Goal: Transaction & Acquisition: Purchase product/service

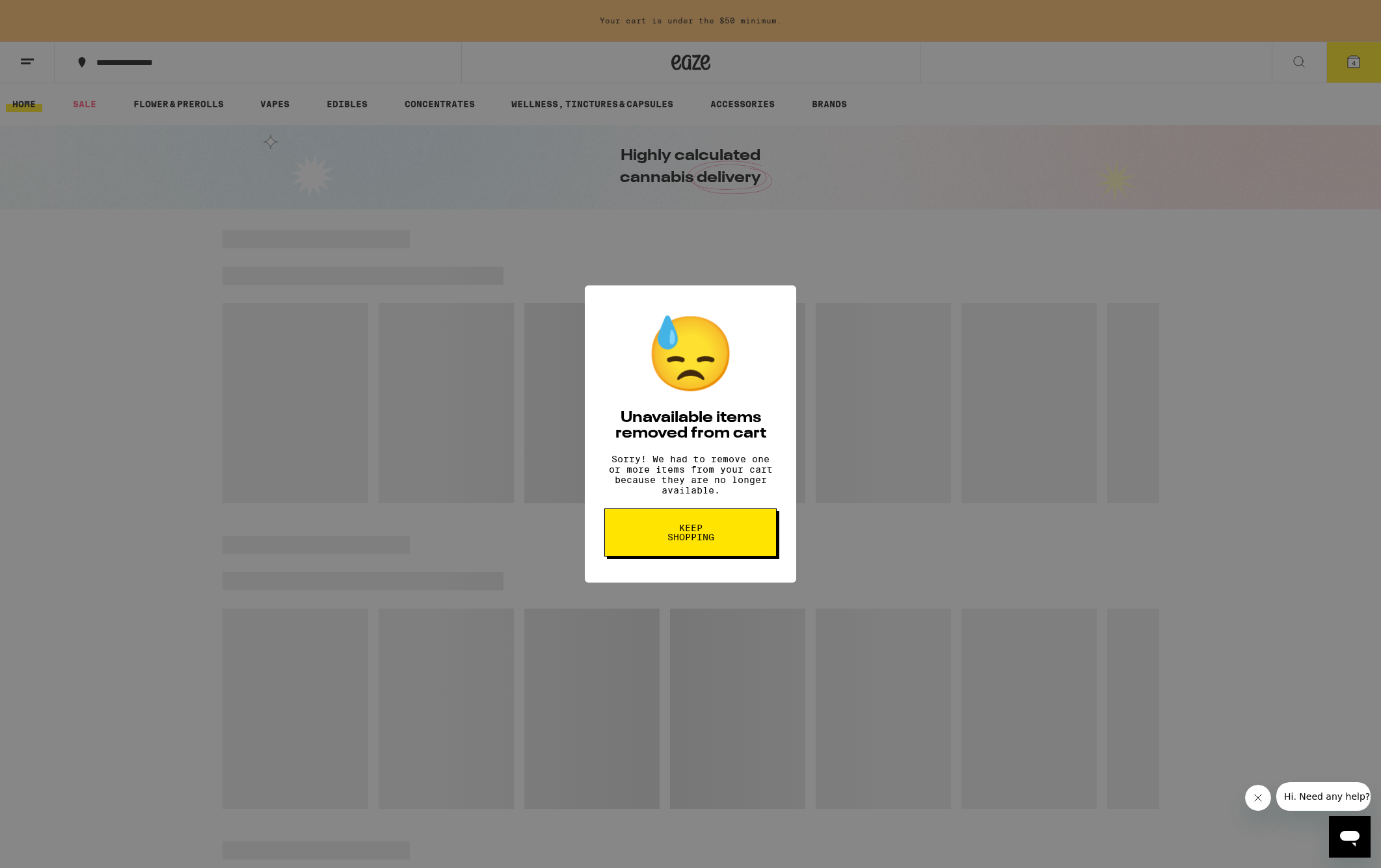
click at [722, 531] on span "Keep Shopping" at bounding box center [690, 532] width 67 height 18
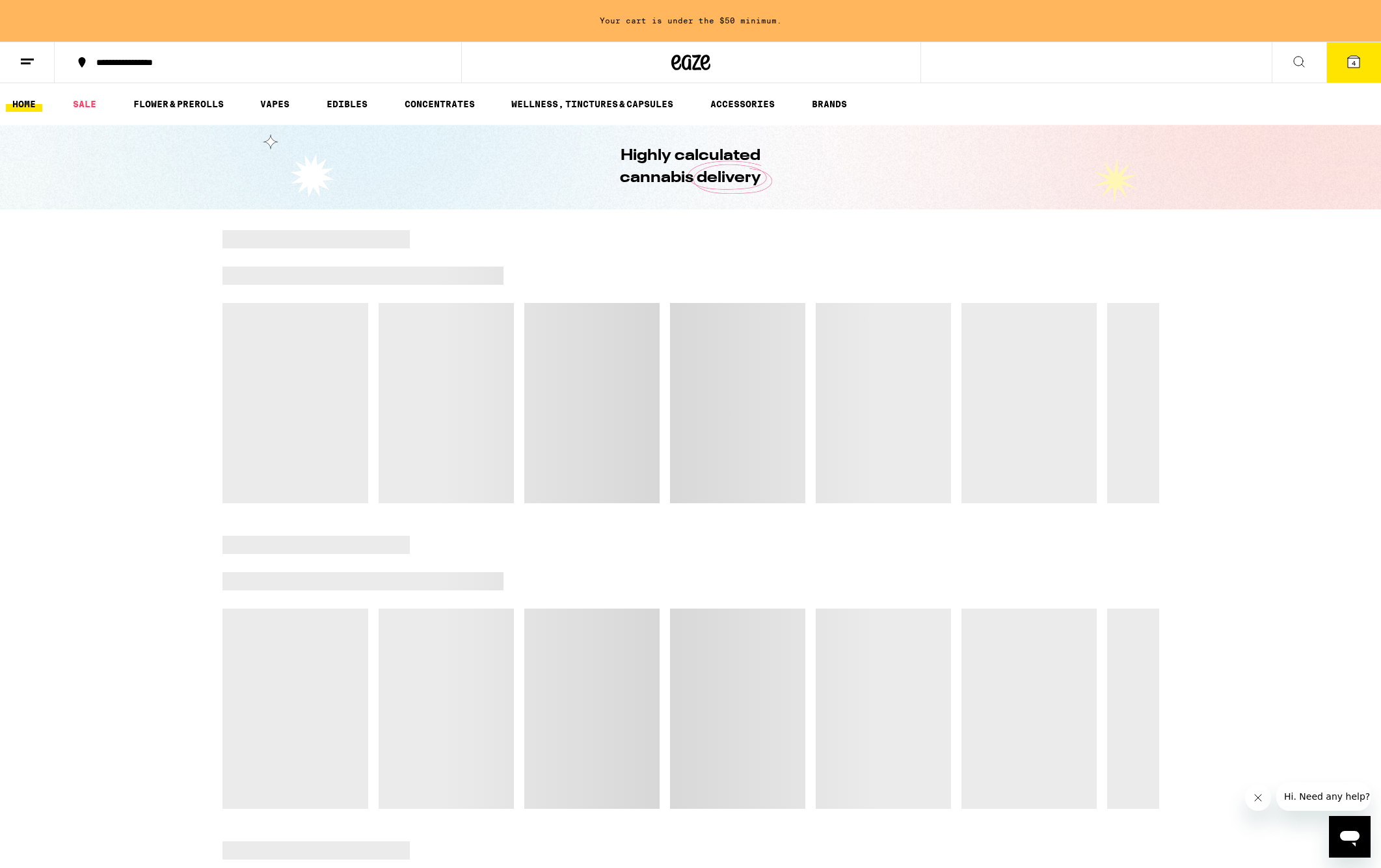
click at [1350, 58] on icon at bounding box center [1353, 61] width 12 height 12
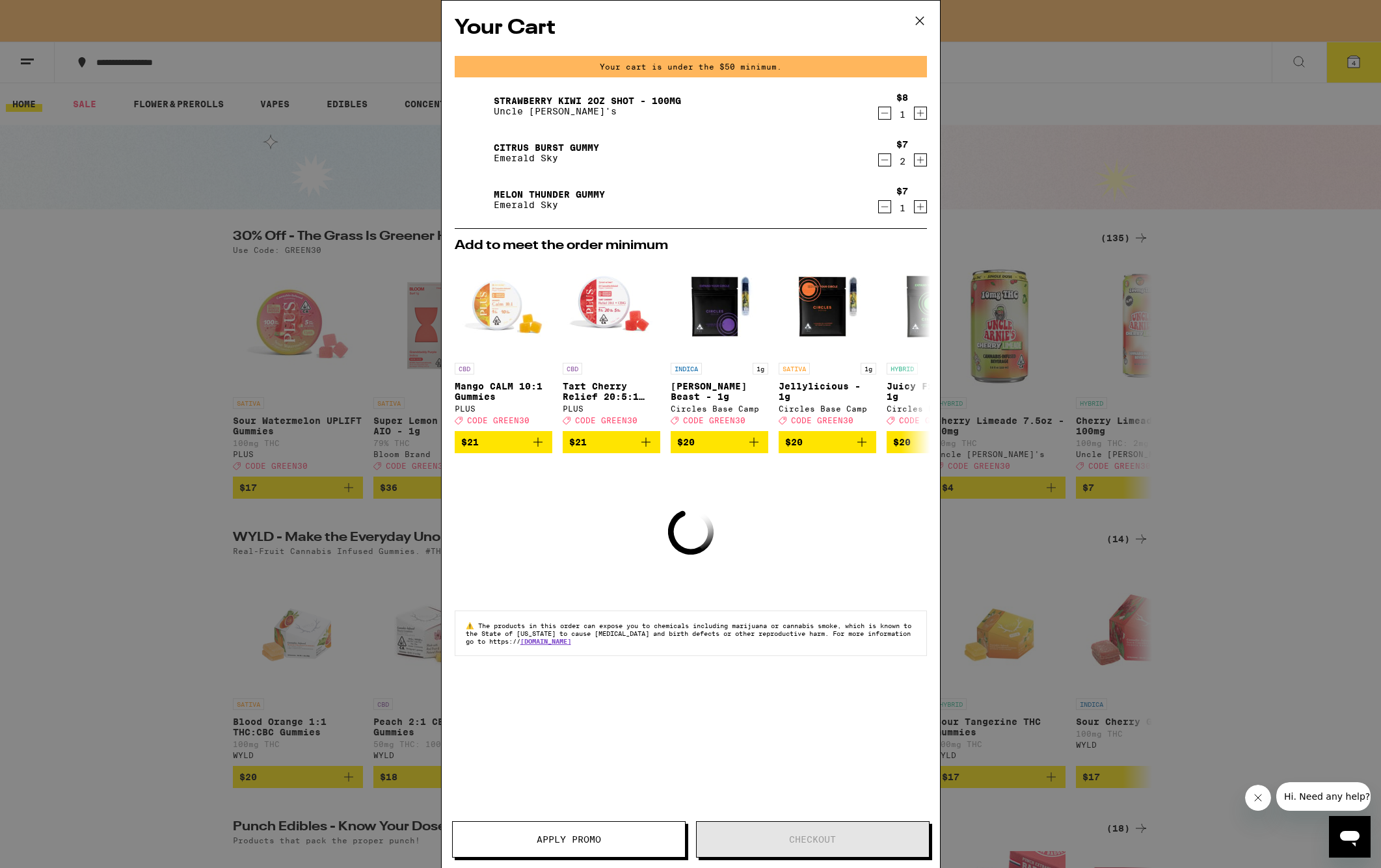
click at [921, 17] on icon at bounding box center [920, 20] width 20 height 20
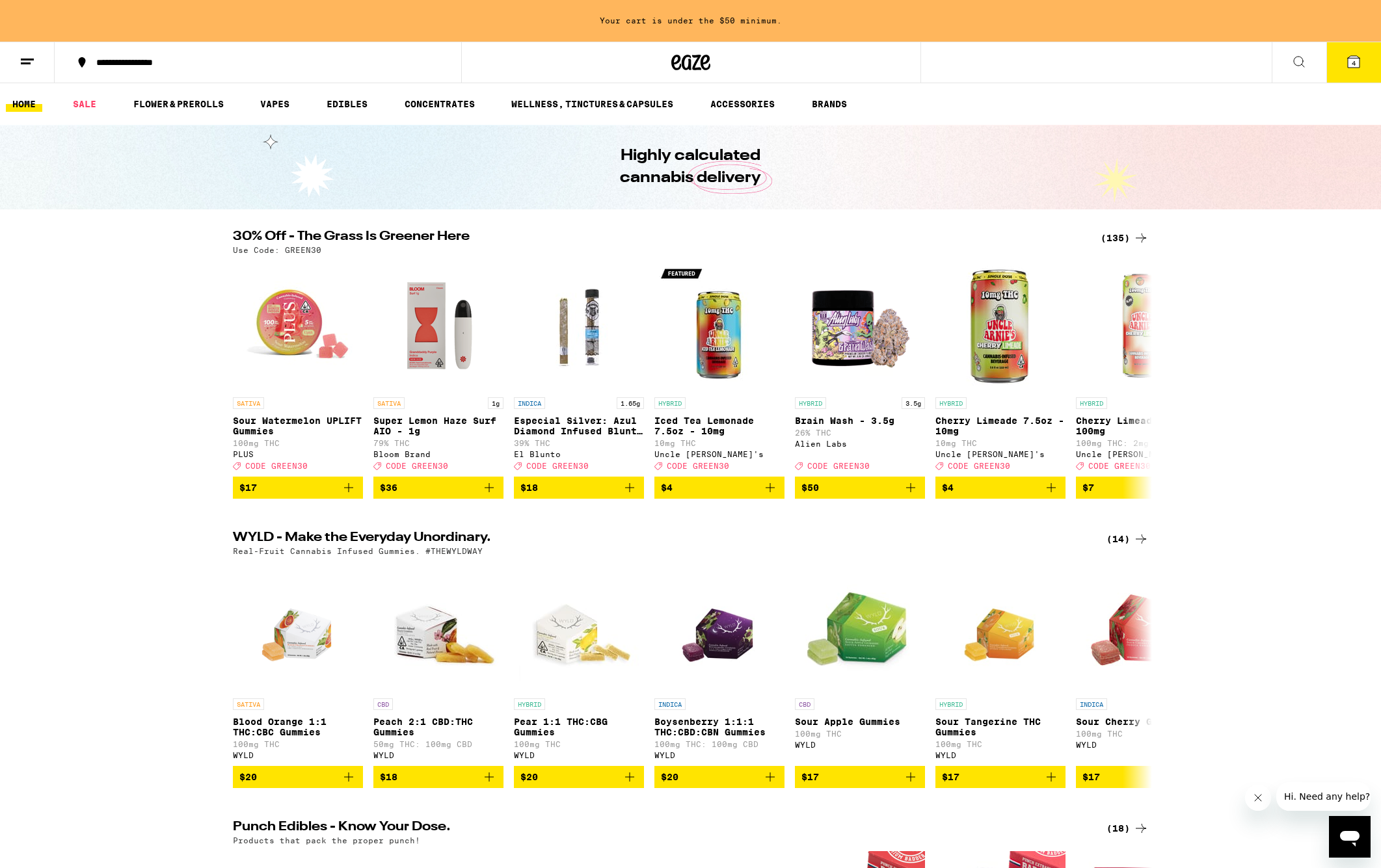
click at [1119, 240] on div "(135)" at bounding box center [1124, 238] width 48 height 16
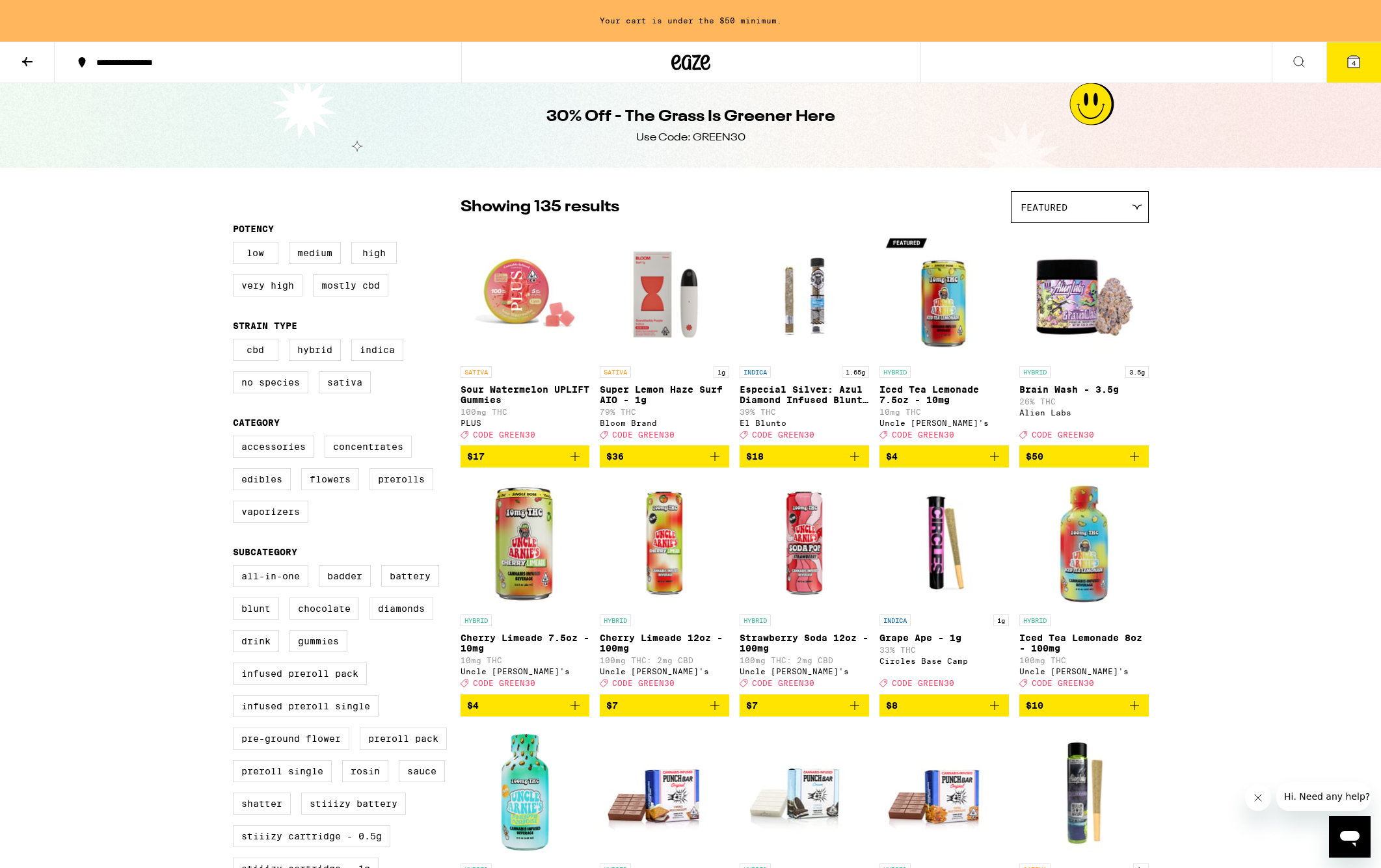
click at [1029, 214] on div "Featured" at bounding box center [1080, 207] width 136 height 31
click at [1075, 272] on span "Price: Low to High" at bounding box center [1080, 266] width 118 height 29
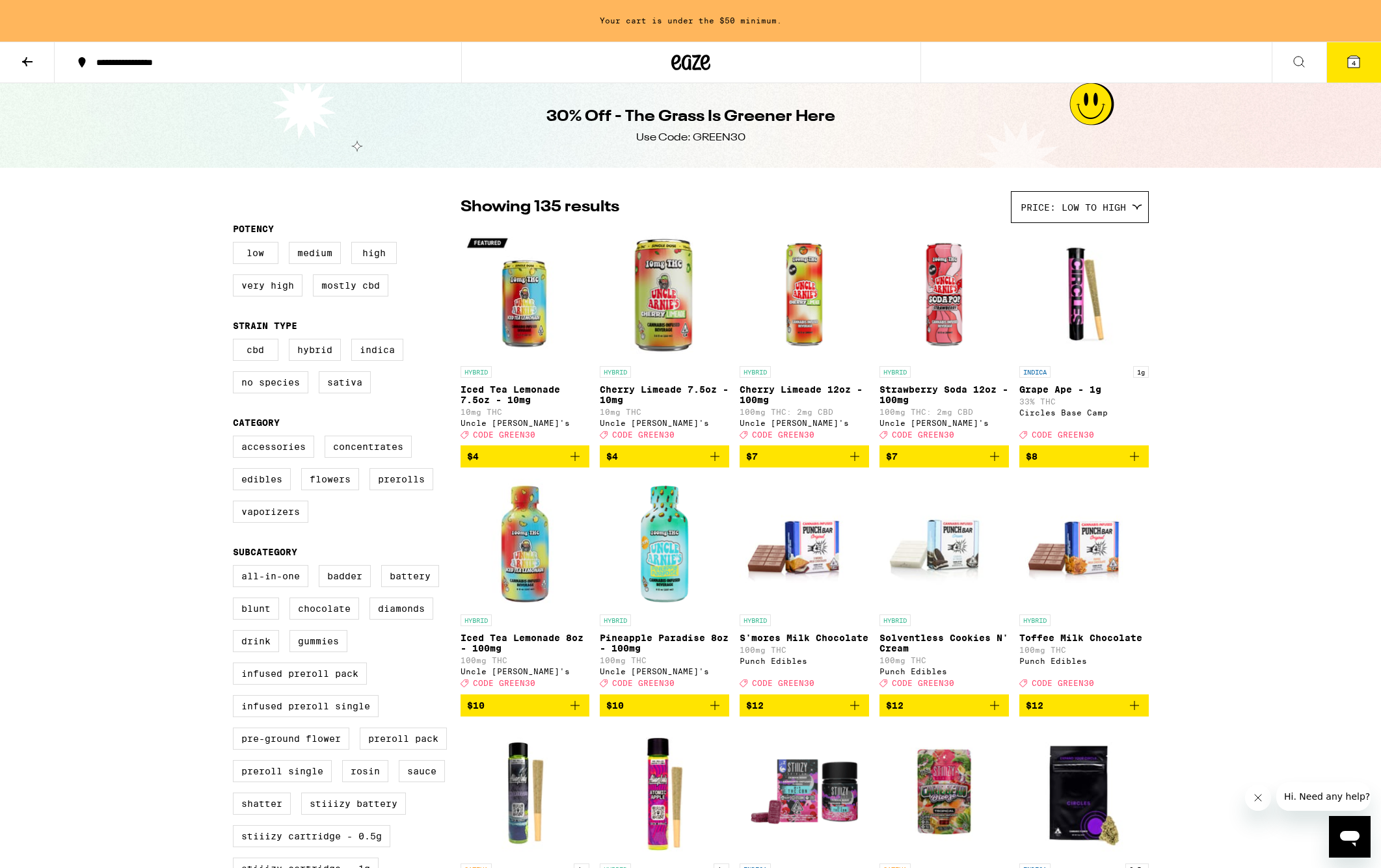
click at [857, 461] on icon "Add to bag" at bounding box center [854, 456] width 9 height 9
click at [995, 464] on icon "Add to bag" at bounding box center [995, 456] width 16 height 16
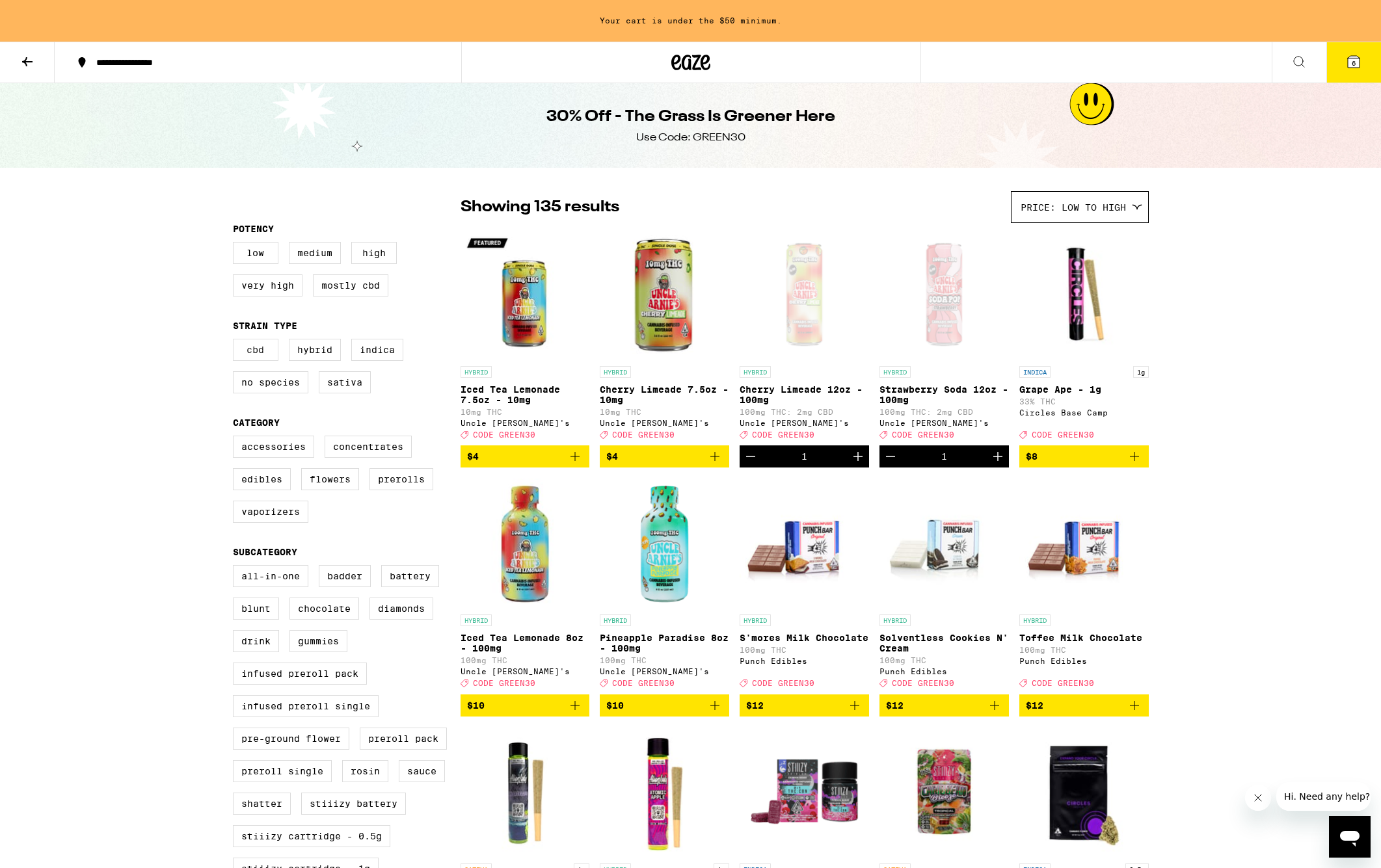
click at [254, 350] on label "CBD" at bounding box center [255, 350] width 45 height 22
click at [236, 341] on input "CBD" at bounding box center [236, 341] width 1 height 1
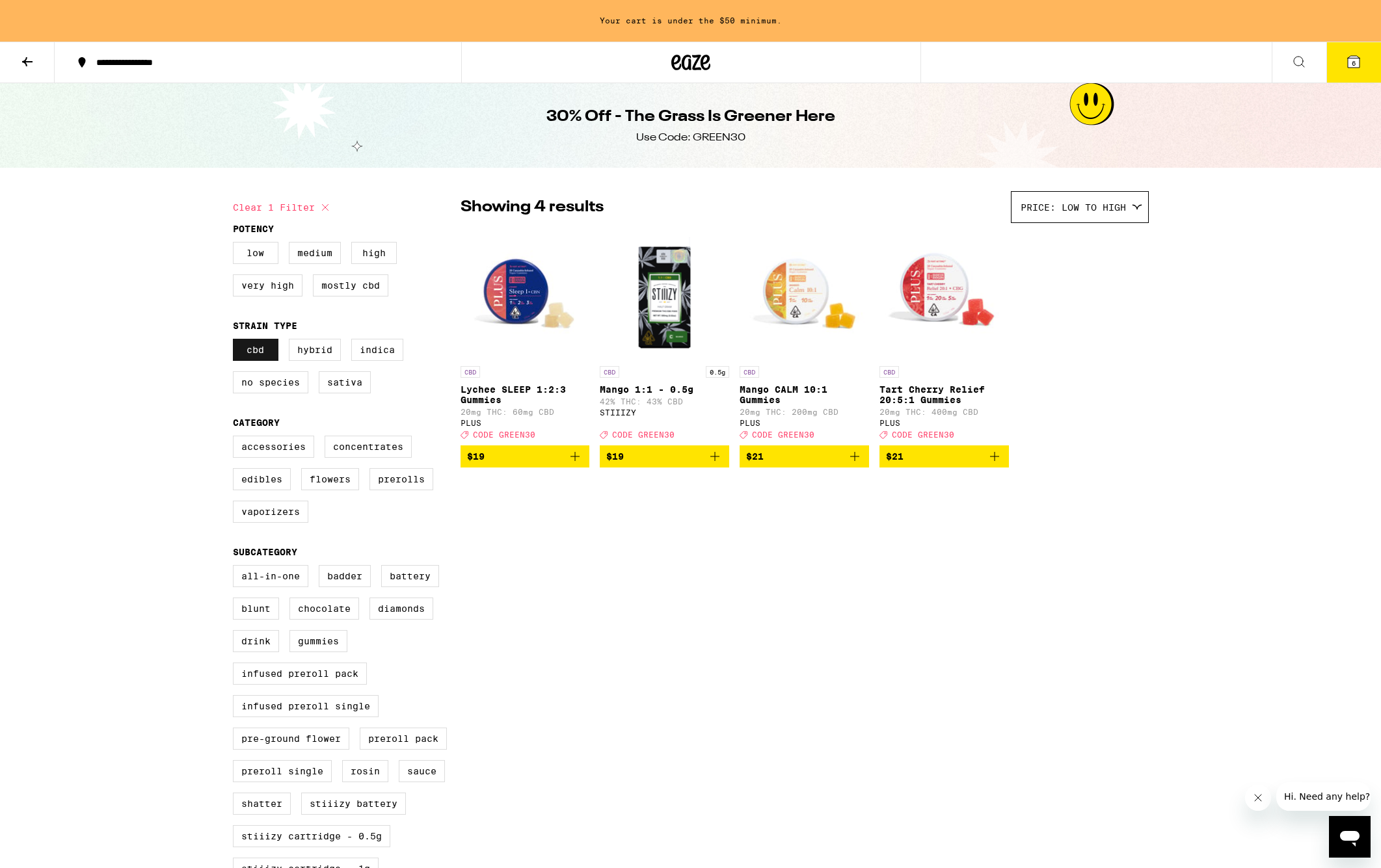
click at [254, 350] on label "CBD" at bounding box center [255, 350] width 45 height 22
click at [236, 341] on input "CBD" at bounding box center [236, 341] width 1 height 1
checkbox input "false"
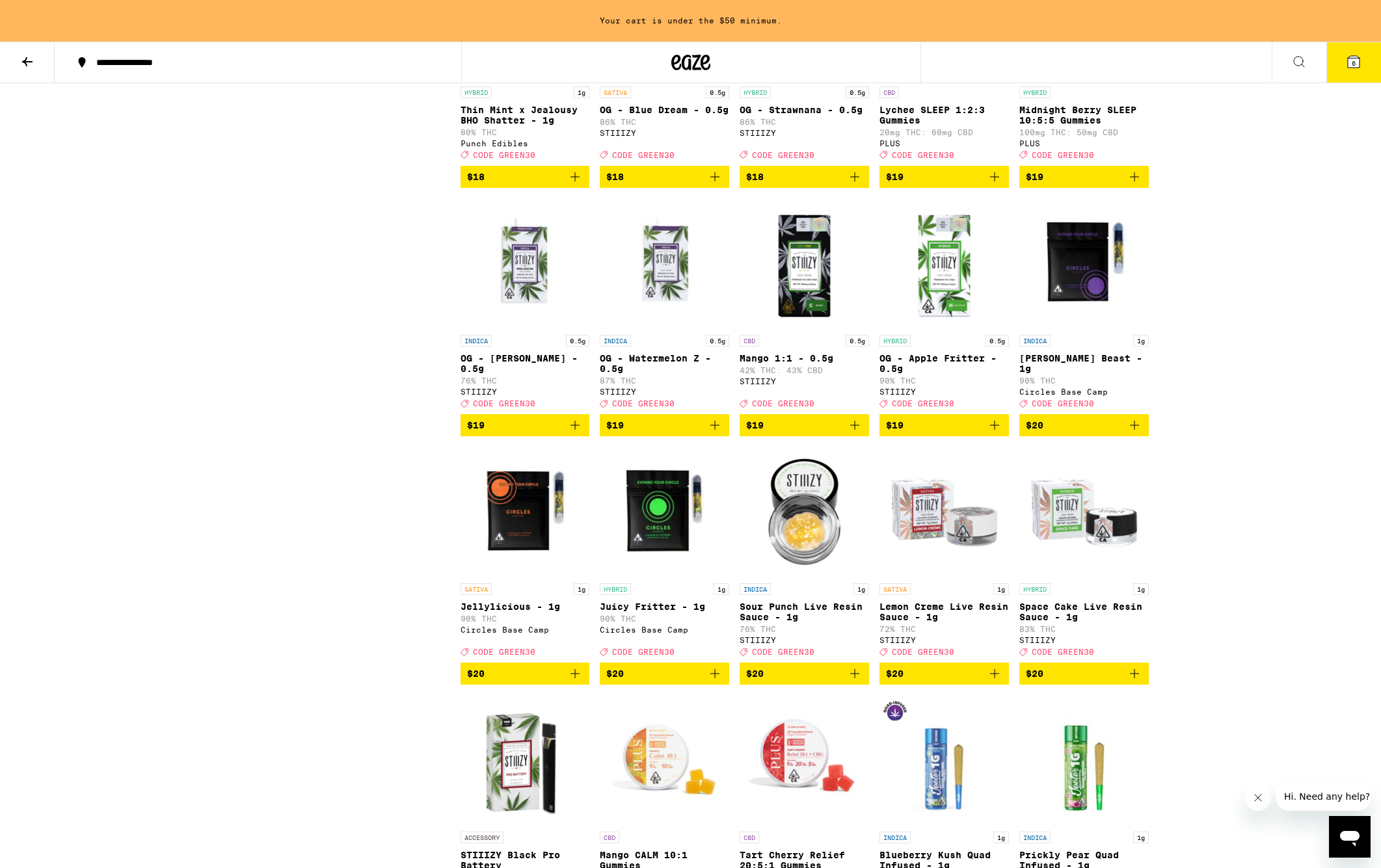
scroll to position [1817, 0]
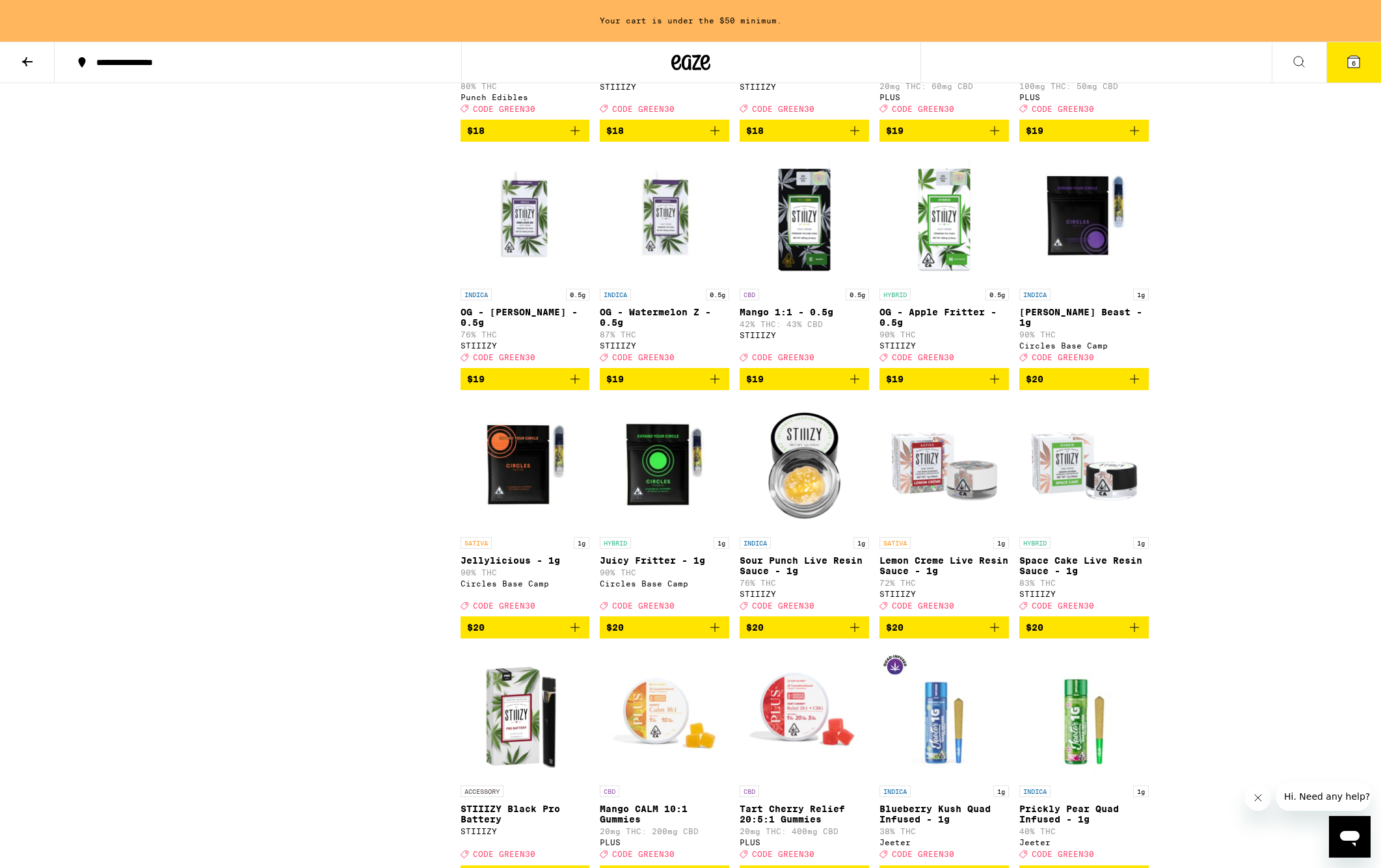
click at [714, 635] on icon "Add to bag" at bounding box center [715, 627] width 16 height 16
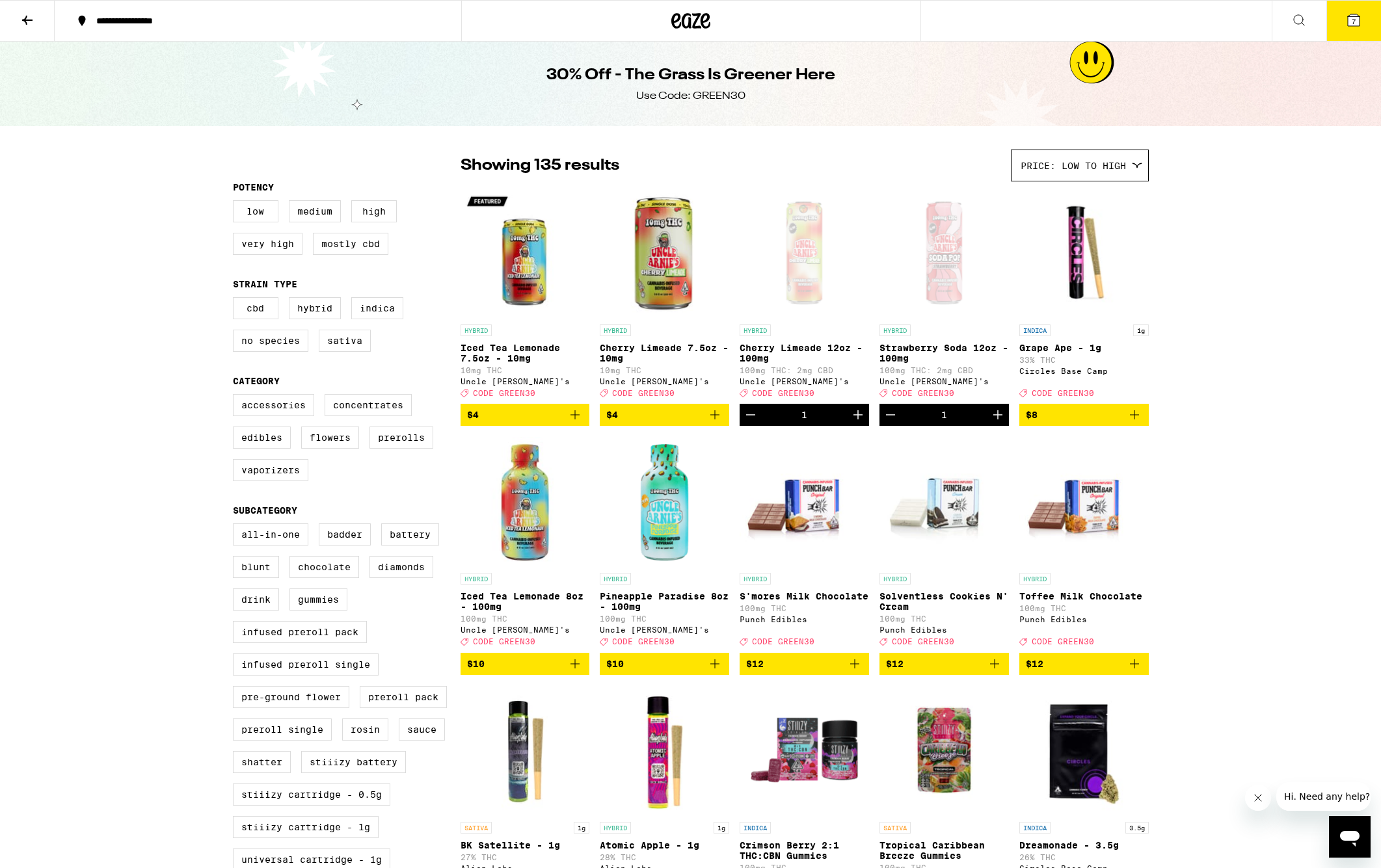
scroll to position [0, 0]
click at [1340, 18] on button "7" at bounding box center [1354, 20] width 54 height 40
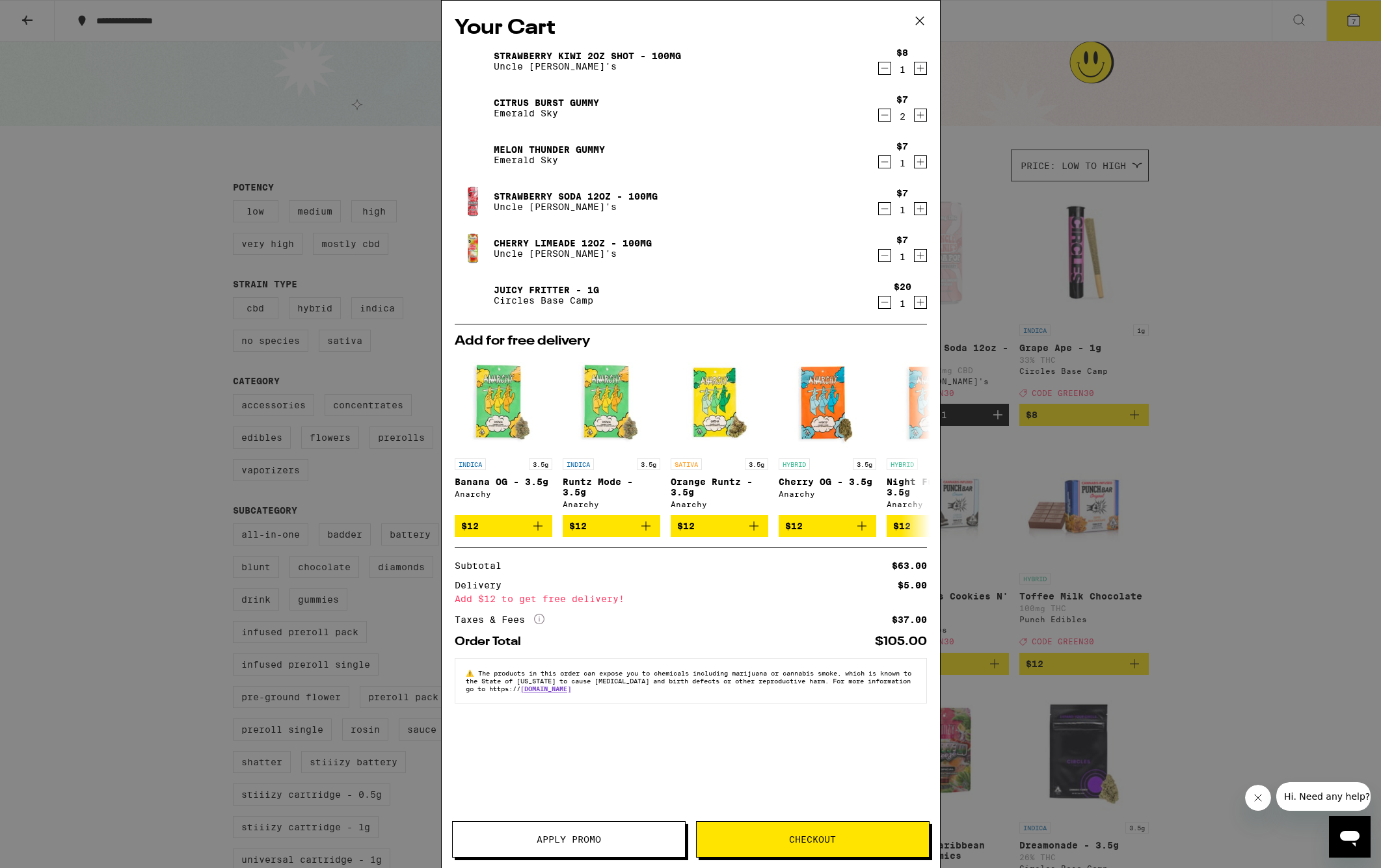
click at [885, 210] on icon "Decrement" at bounding box center [885, 208] width 12 height 16
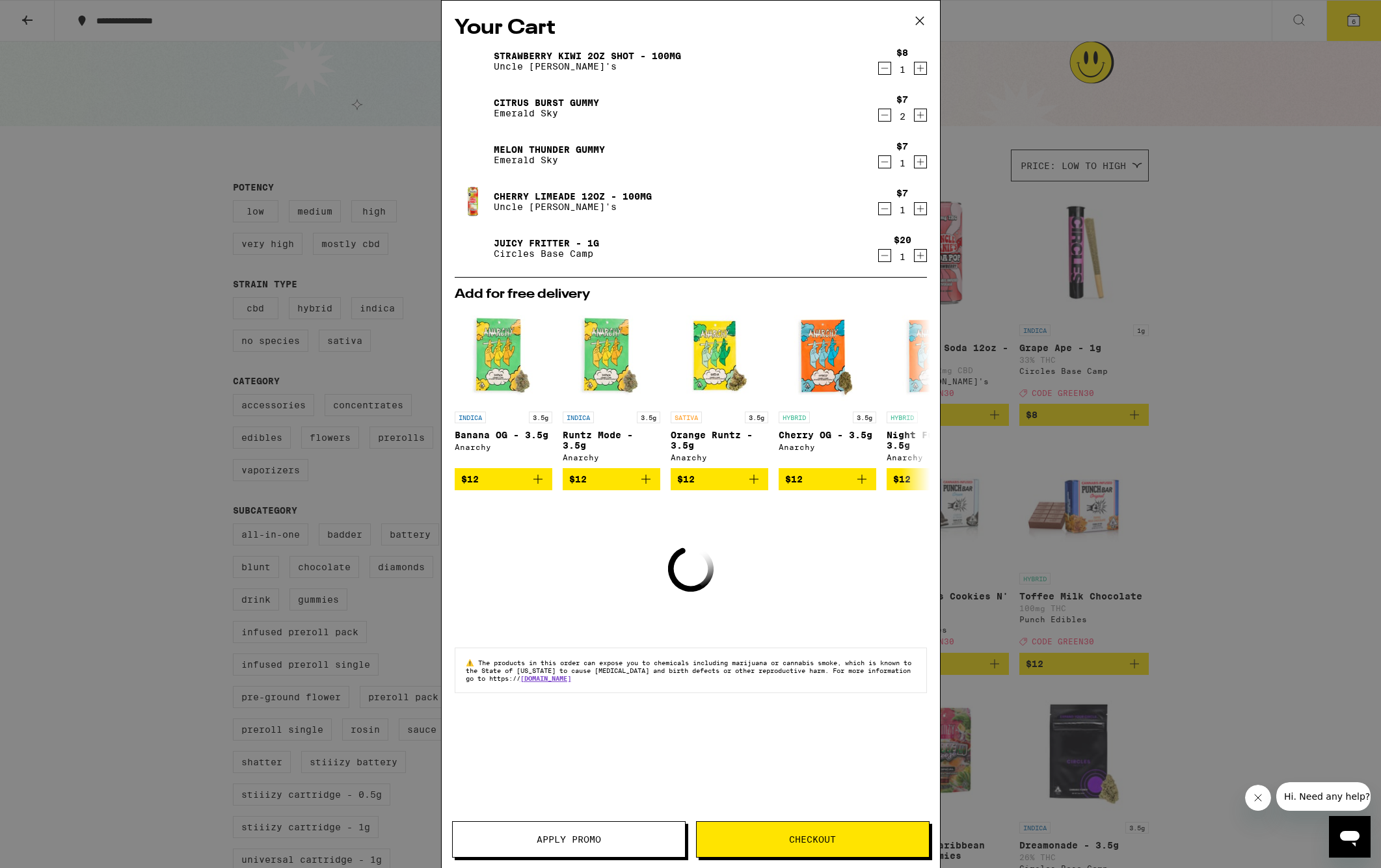
click at [887, 211] on icon "Decrement" at bounding box center [885, 208] width 12 height 16
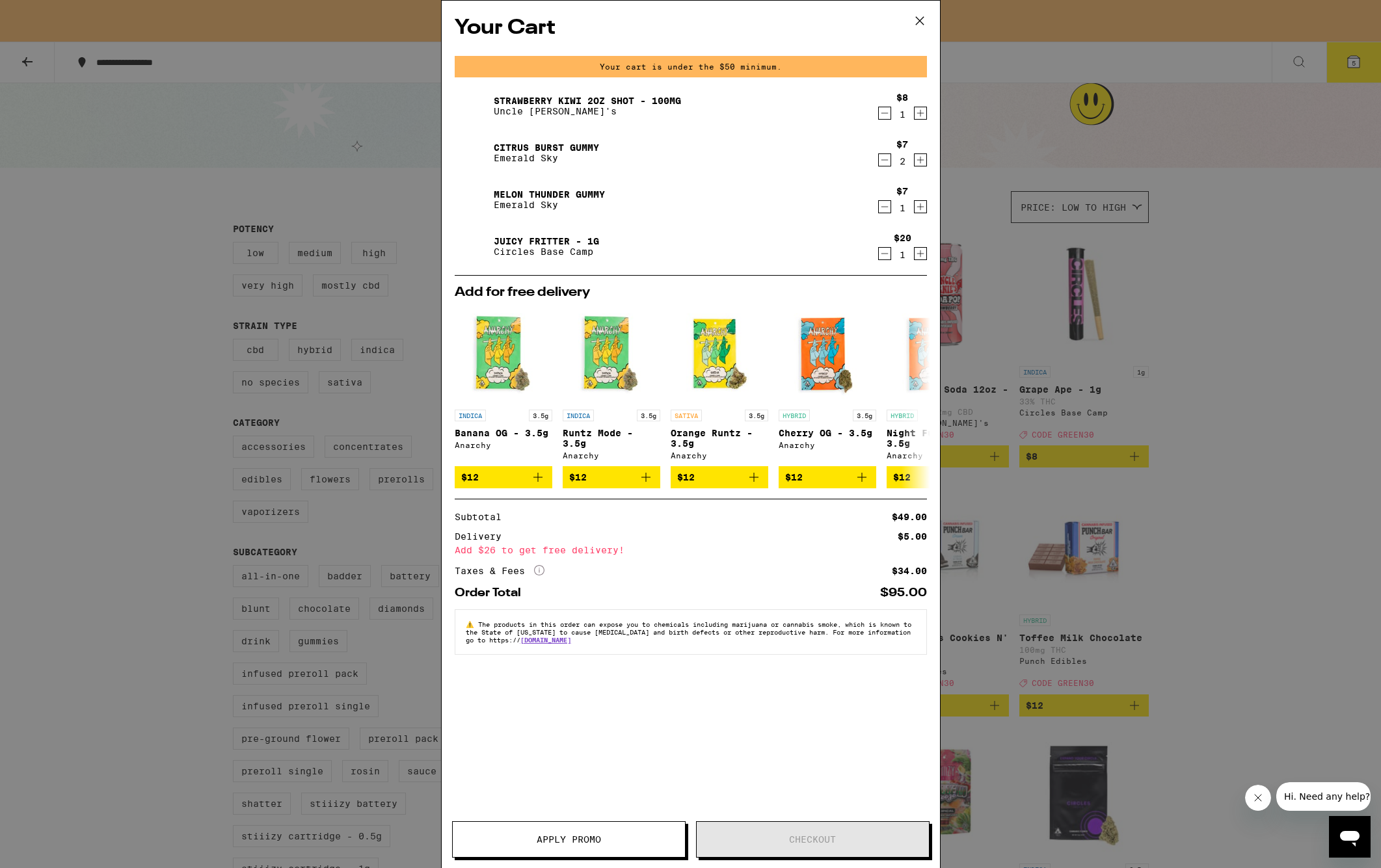
click at [920, 19] on icon at bounding box center [920, 20] width 20 height 20
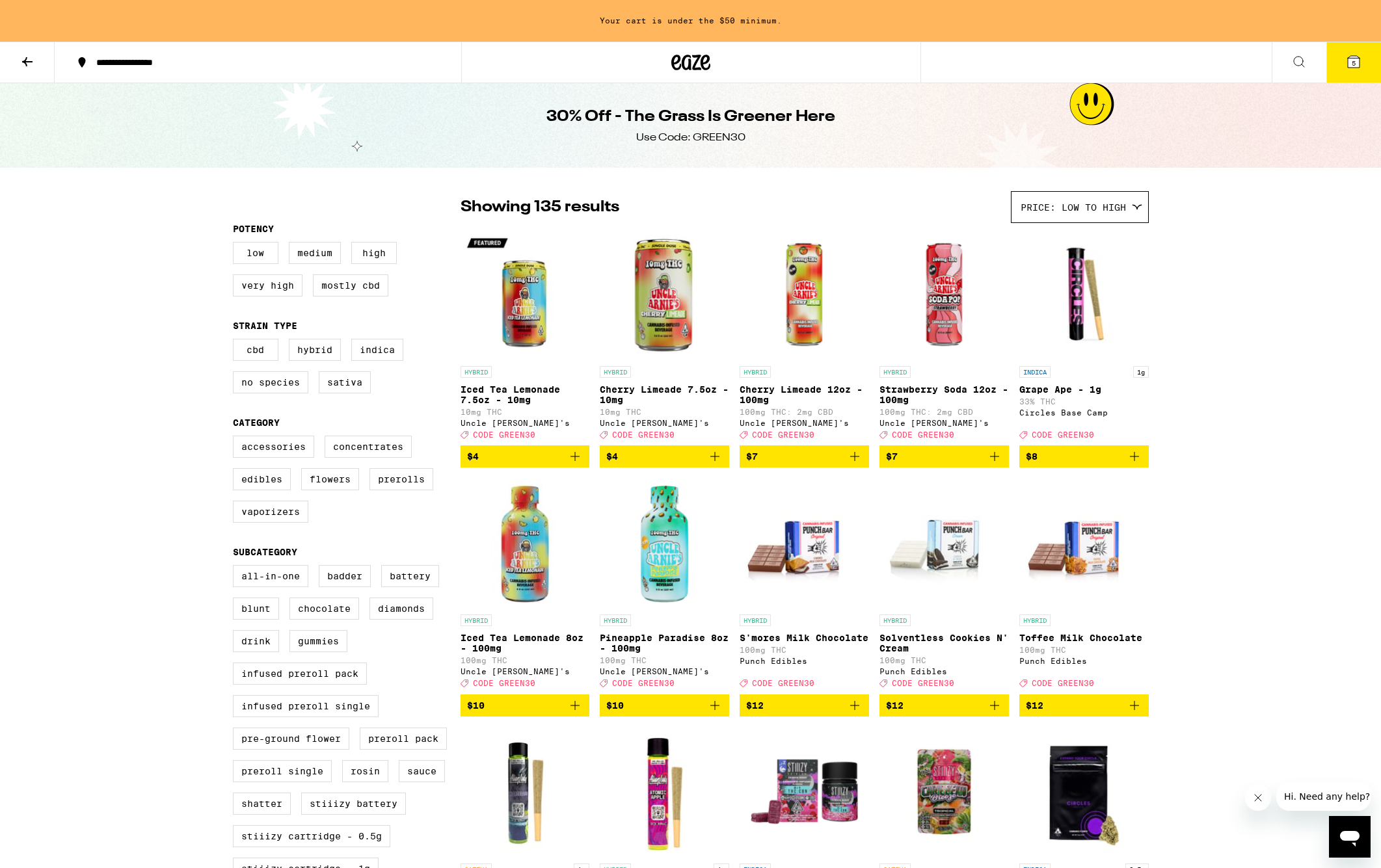
click at [860, 464] on icon "Add to bag" at bounding box center [855, 456] width 16 height 16
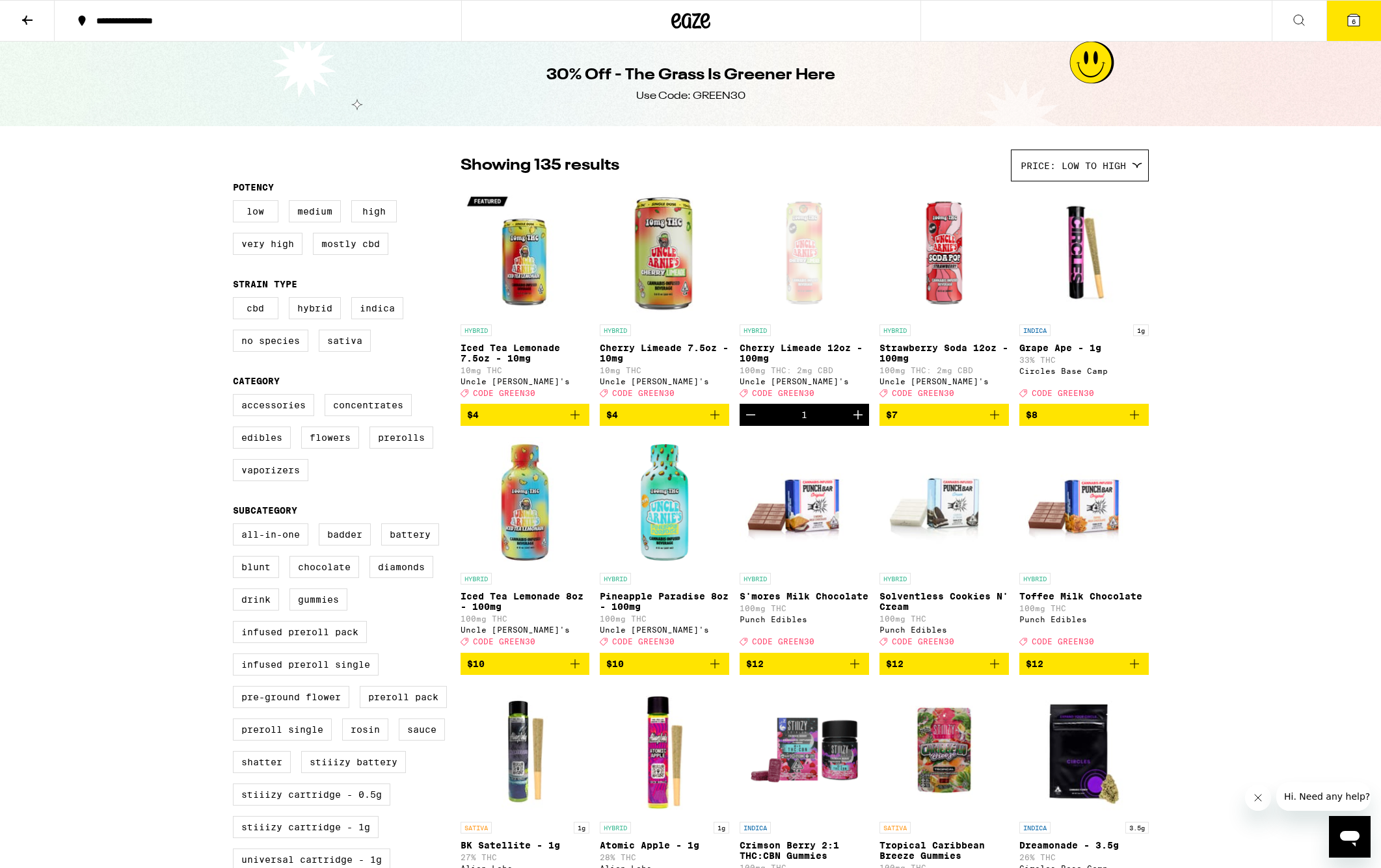
click at [1345, 7] on button "6" at bounding box center [1354, 20] width 54 height 40
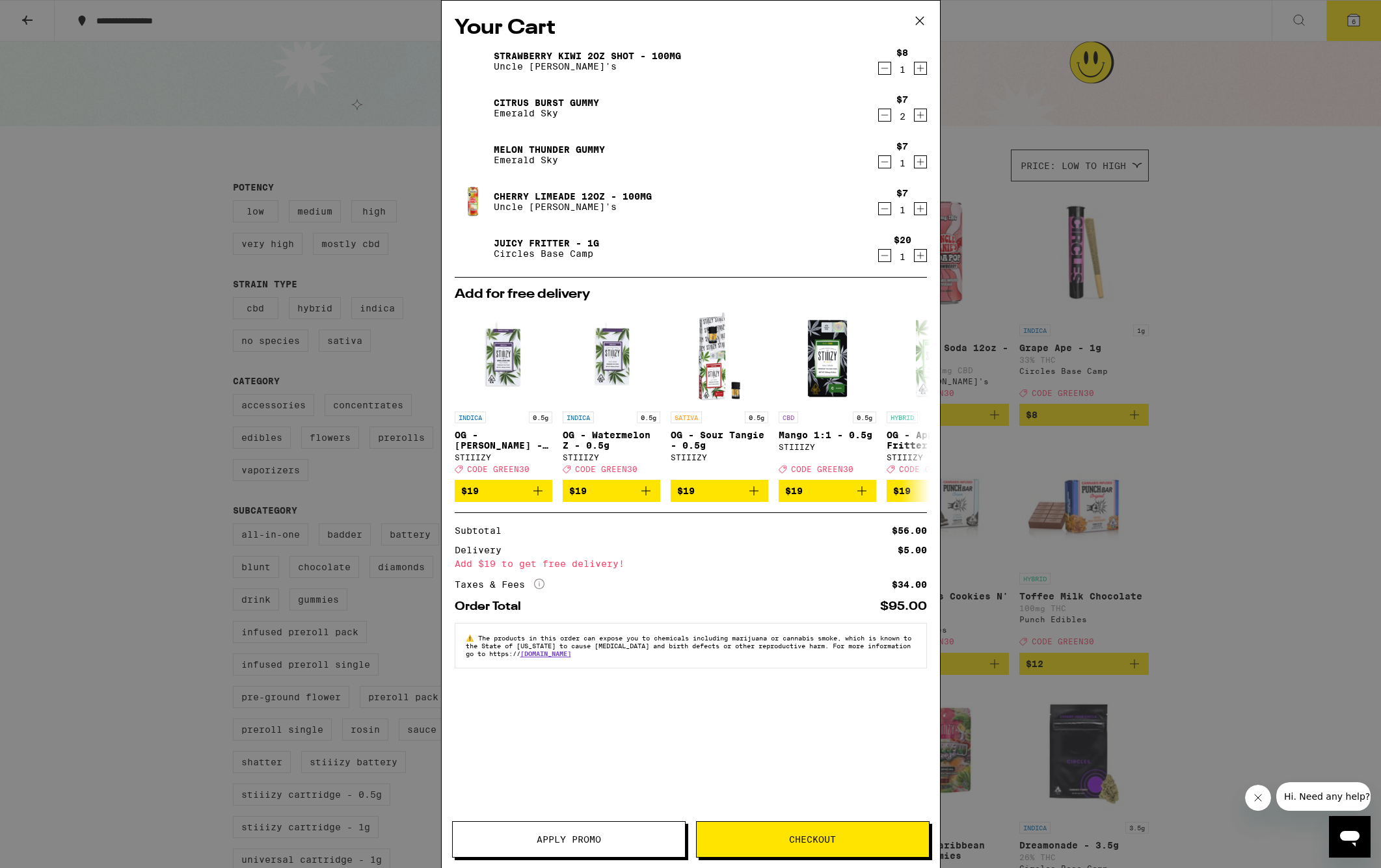
click at [915, 19] on icon at bounding box center [920, 20] width 20 height 20
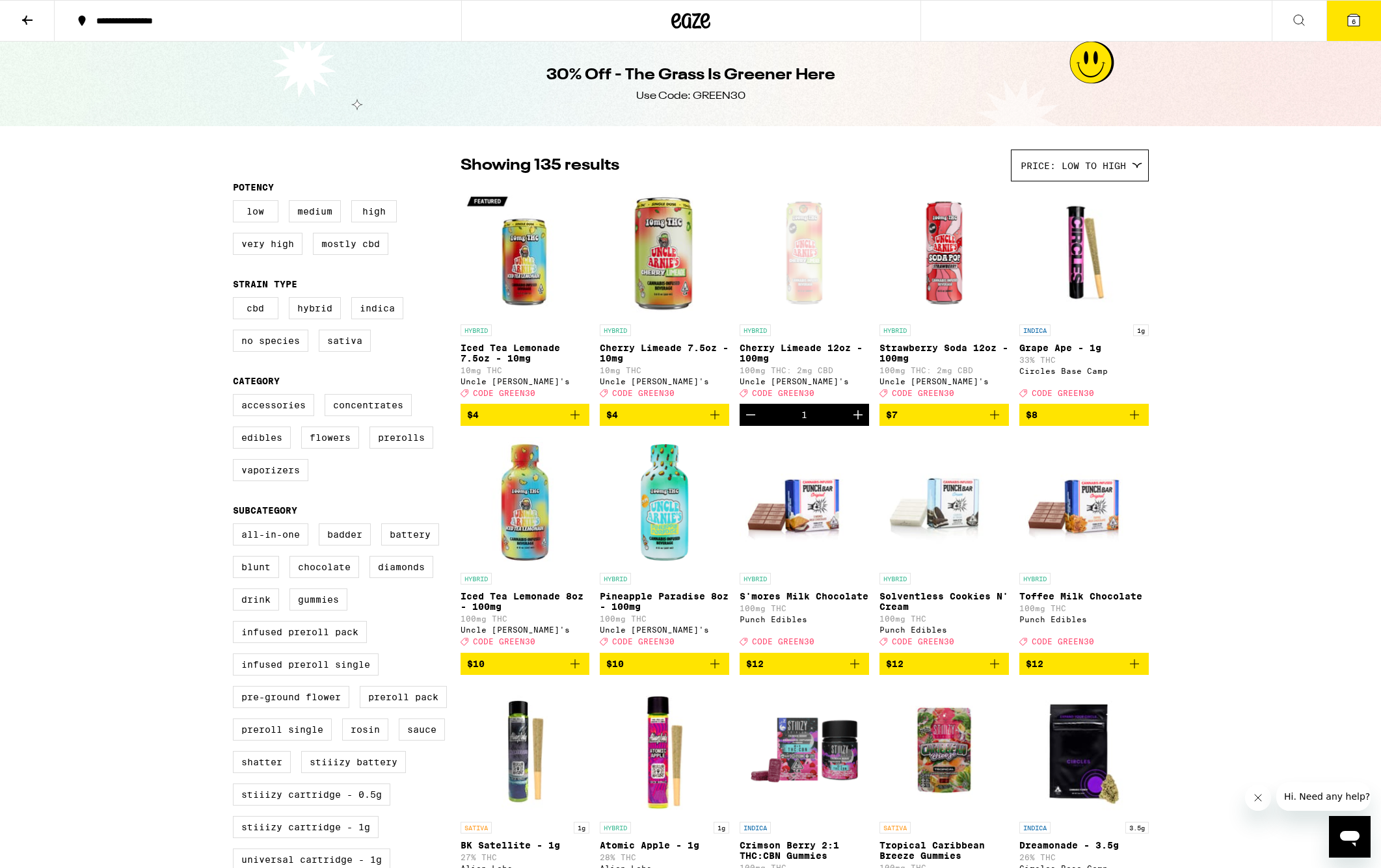
click at [697, 95] on div "Use Code: GREEN30" at bounding box center [690, 96] width 109 height 14
copy div "GREEN30"
click at [1352, 31] on button "6" at bounding box center [1354, 20] width 54 height 40
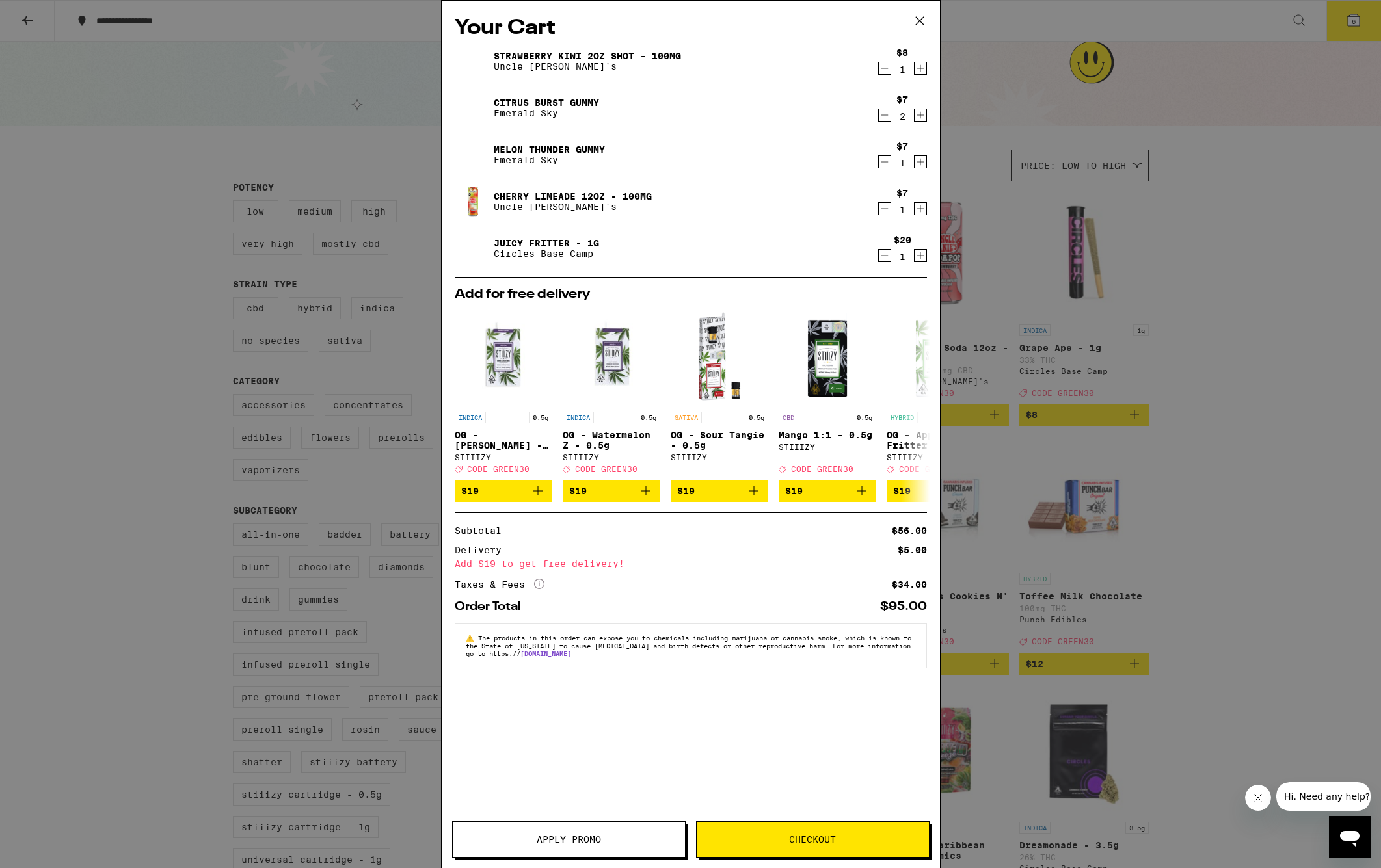
click at [586, 846] on button "Apply Promo" at bounding box center [569, 839] width 234 height 37
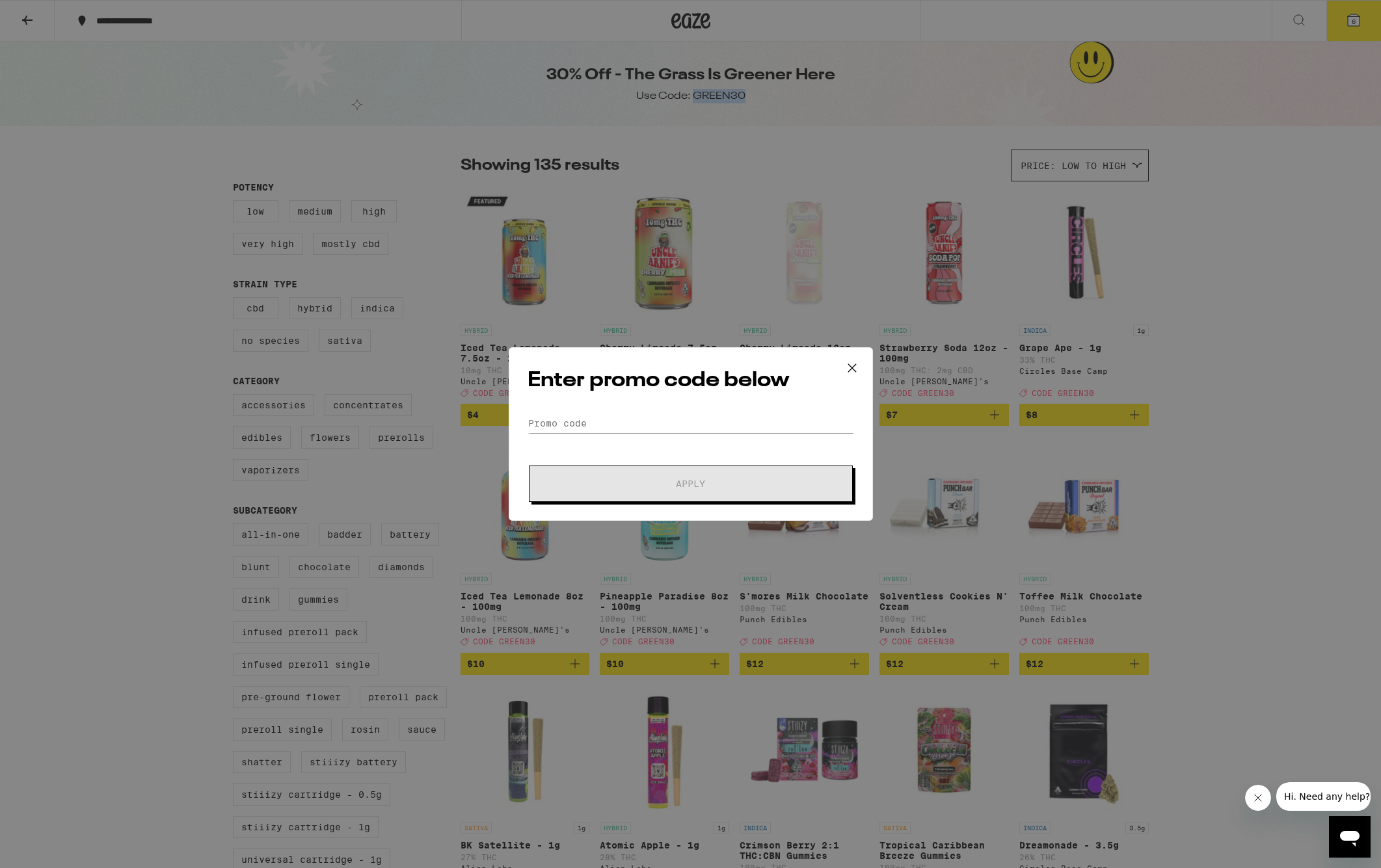
click at [586, 846] on div "Enter promo code below Promo Code Apply" at bounding box center [690, 434] width 1381 height 868
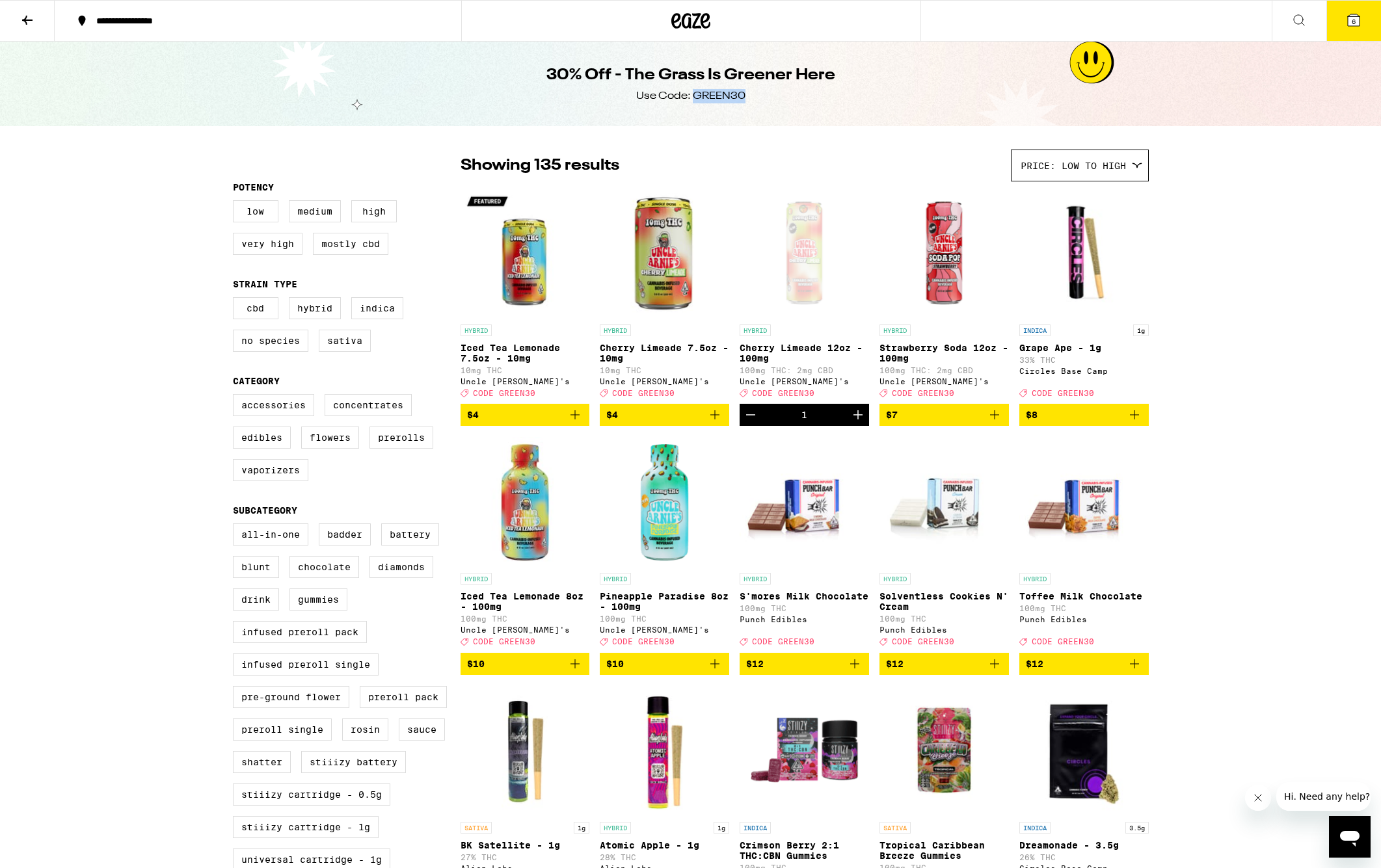
click at [1347, 18] on div "Your Cart Strawberry Kiwi 2oz Shot - 100mg Uncle [PERSON_NAME]'s $8 1 Citrus Bu…" at bounding box center [690, 434] width 1381 height 868
click at [1342, 18] on button "6" at bounding box center [1354, 20] width 54 height 40
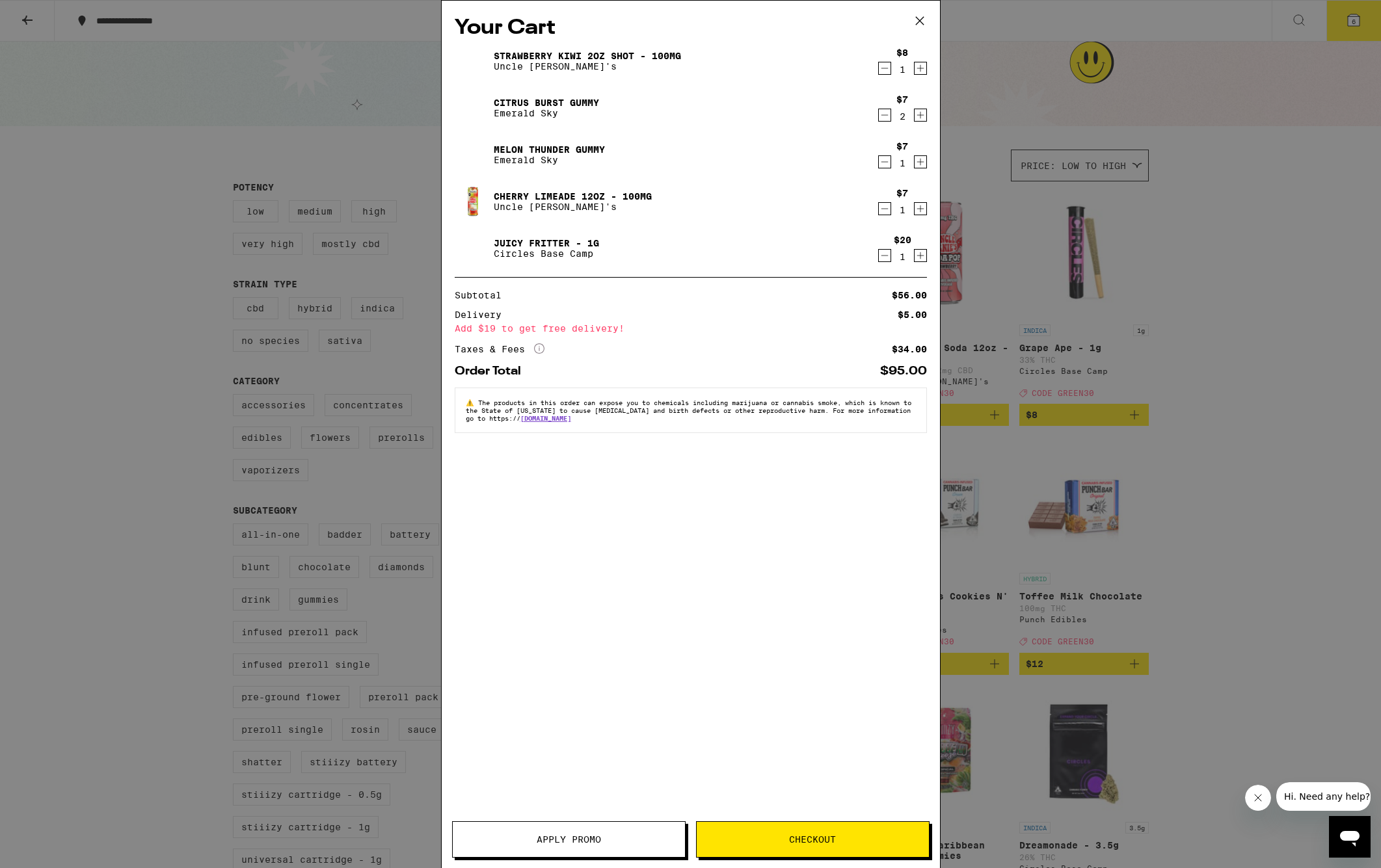
click at [615, 843] on span "Apply Promo" at bounding box center [569, 839] width 232 height 9
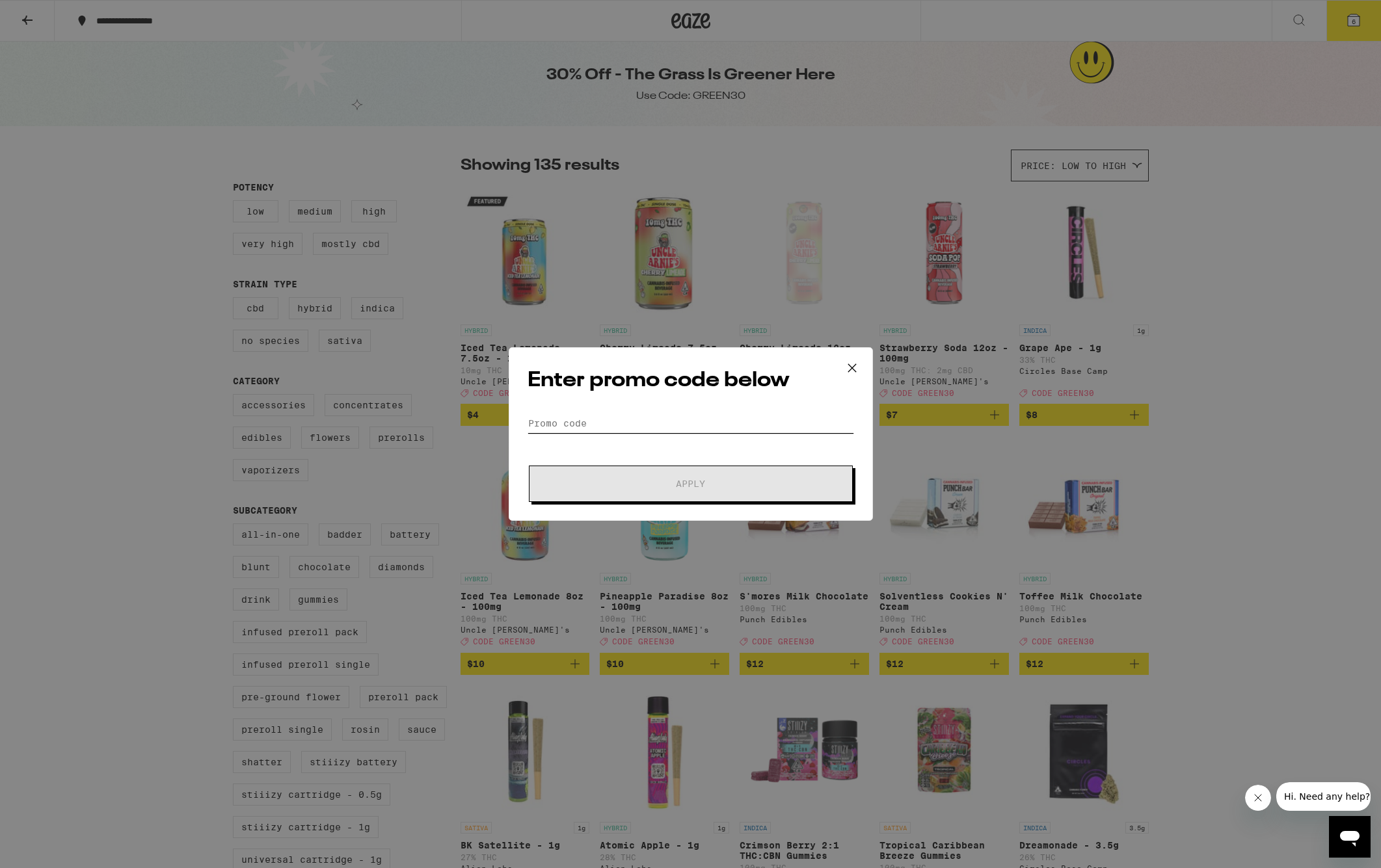
click at [578, 428] on input "Promo Code" at bounding box center [690, 423] width 327 height 20
paste input "GREEN30"
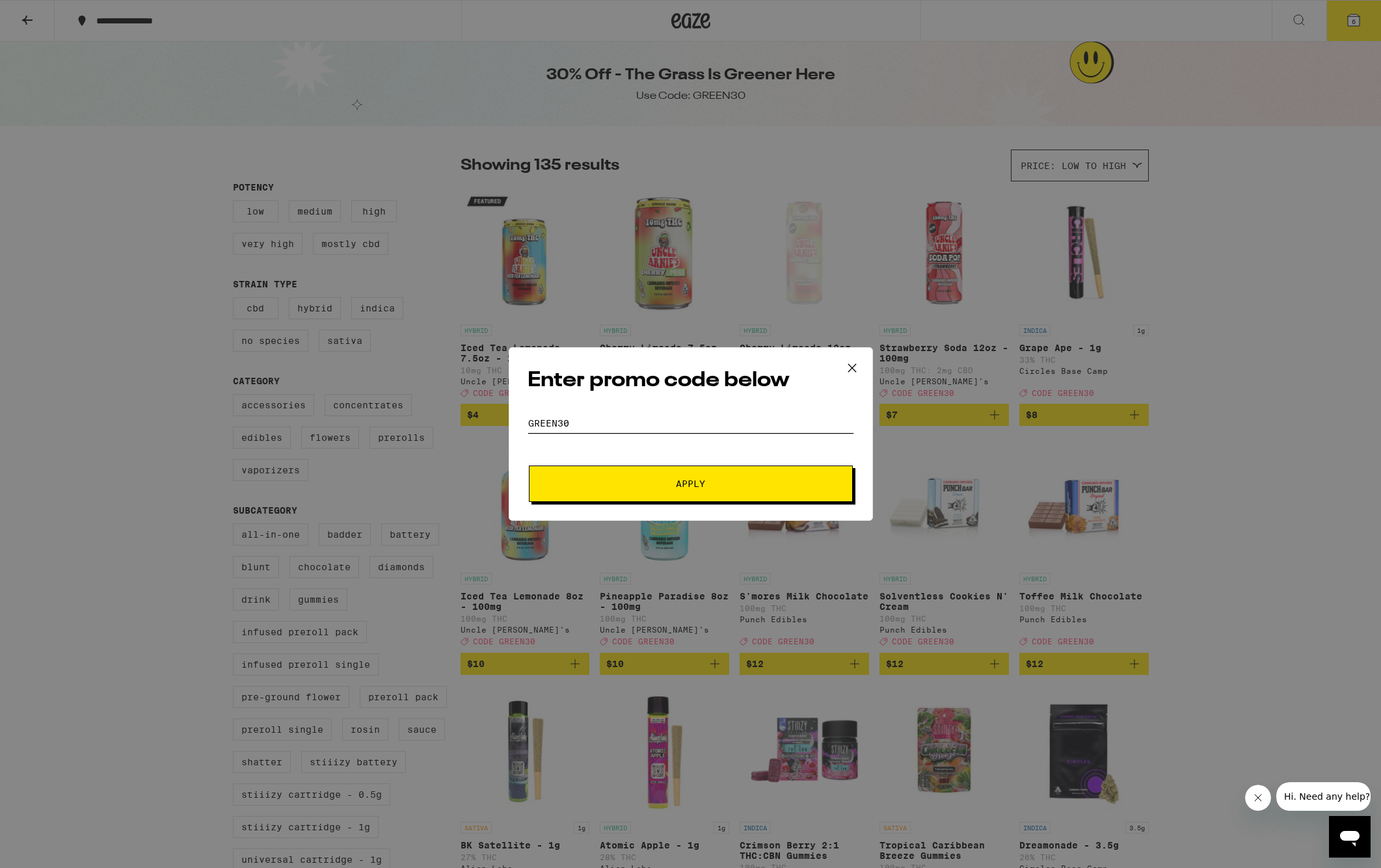
type input "GREEN30"
click at [714, 474] on button "Apply" at bounding box center [690, 484] width 324 height 37
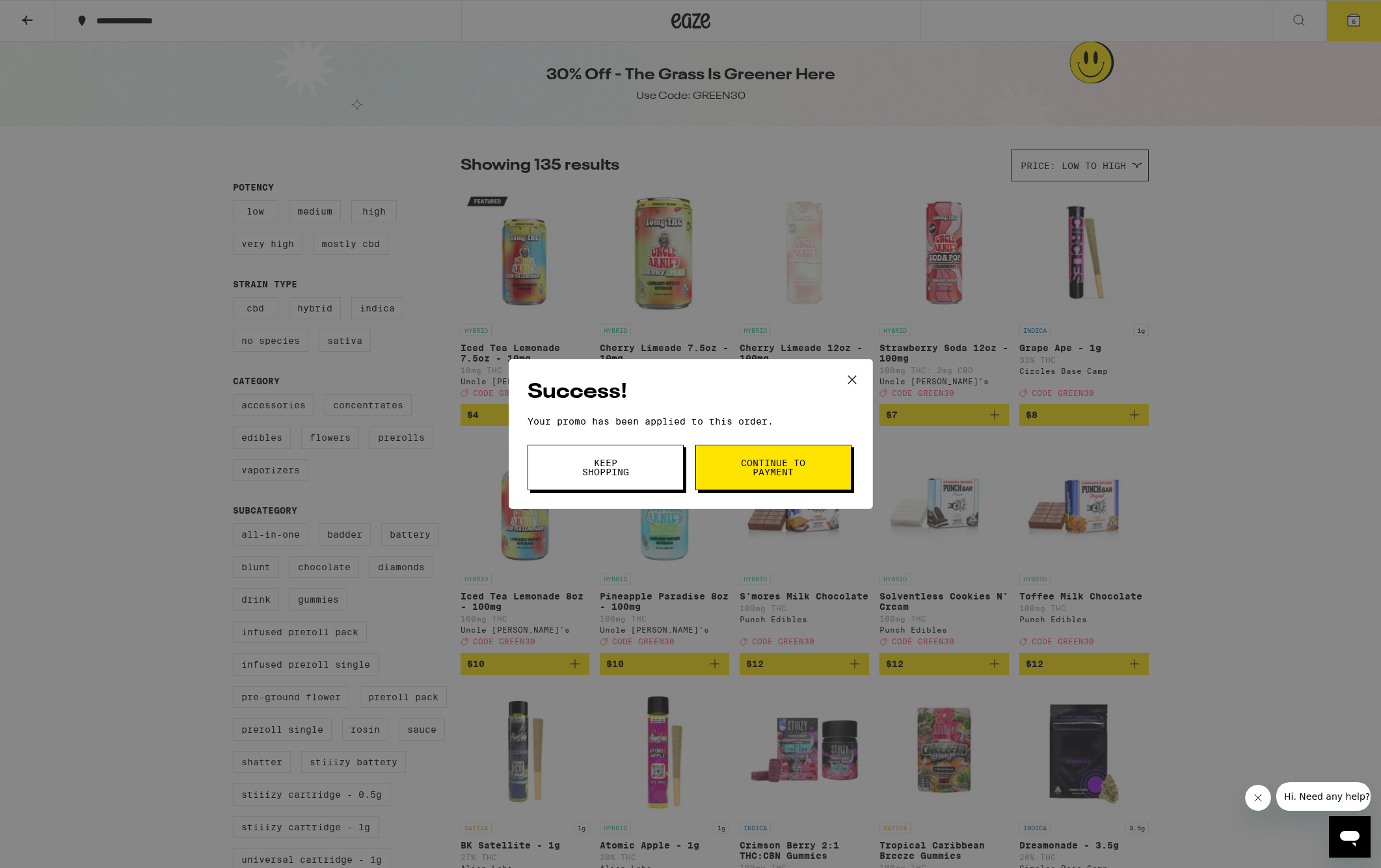
click at [784, 466] on span "Continue to payment" at bounding box center [773, 468] width 67 height 18
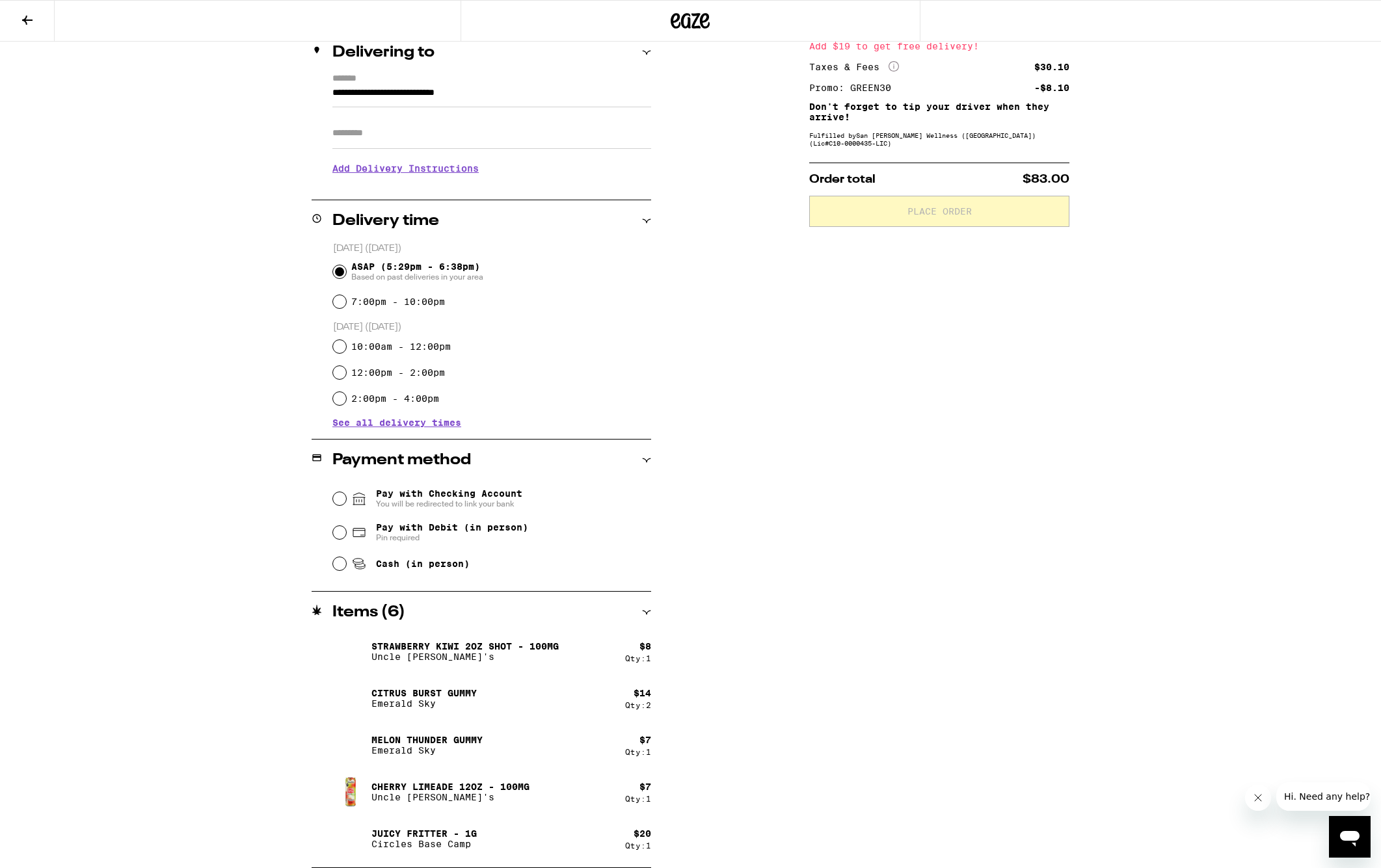
scroll to position [162, 0]
